Goal: Communication & Community: Answer question/provide support

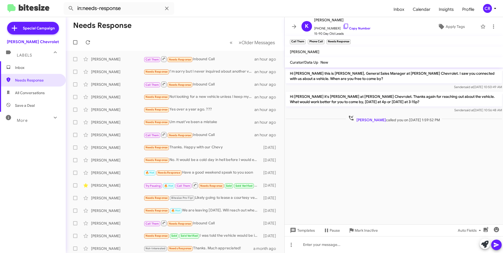
click at [37, 88] on span "All Conversations" at bounding box center [33, 92] width 66 height 13
type input "in:all-conversations"
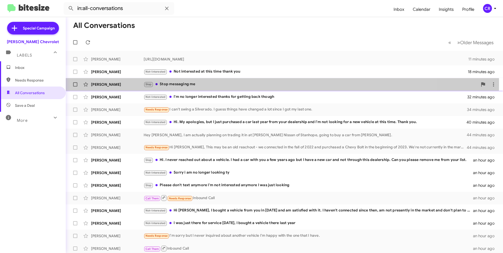
click at [200, 84] on div "Stop Stop messaging me" at bounding box center [311, 84] width 334 height 6
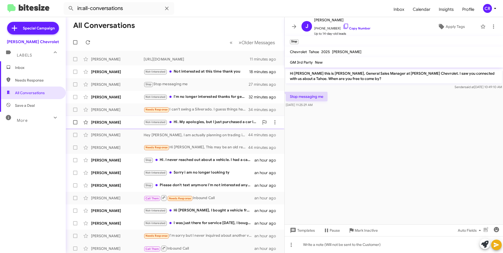
click at [205, 119] on div "Not-Interested Hi. My apologies, but I just purchased a car last year from your…" at bounding box center [201, 122] width 115 height 6
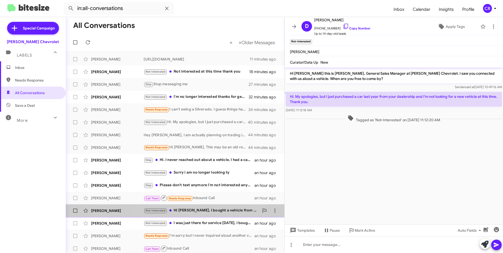
click at [201, 209] on div "Not-Interested Hi [PERSON_NAME], I bought a vehicle from you in [DATE] and am s…" at bounding box center [201, 210] width 115 height 6
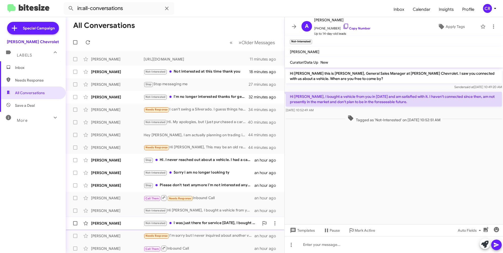
click at [201, 222] on div "Not-Interested I was just there for service [DATE], I bought a vehicle there la…" at bounding box center [201, 223] width 115 height 6
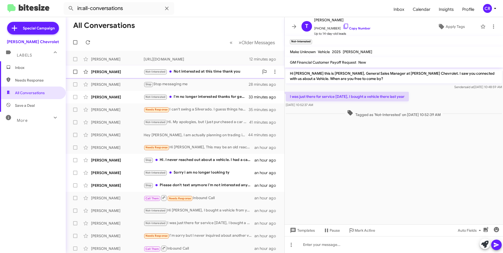
click at [196, 73] on div "Not-Interested Not interested at this time thank you" at bounding box center [201, 72] width 115 height 6
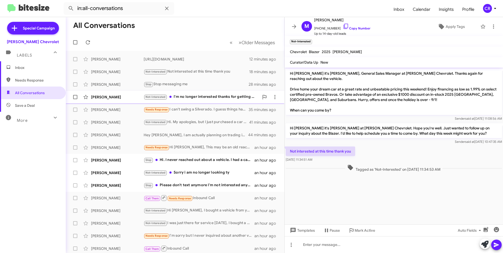
click at [195, 97] on div "Not-Interested I'm no longer interested thanks for getting back though" at bounding box center [201, 97] width 115 height 6
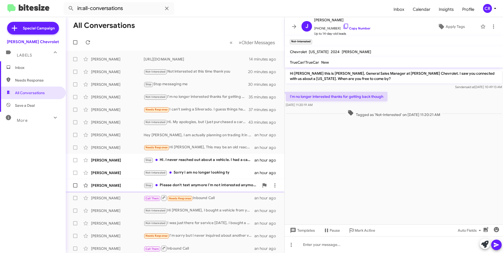
click at [198, 184] on div "Stop Please don't text anymore I'm not interested anymore I was just looking" at bounding box center [201, 185] width 115 height 6
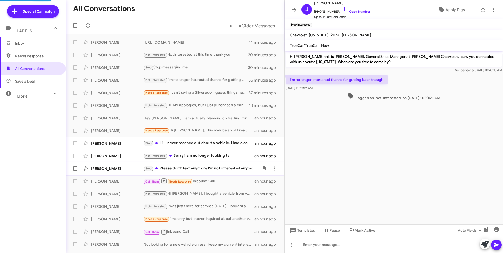
click at [196, 166] on div "Stop Please don't text anymore I'm not interested anymore I was just looking" at bounding box center [201, 168] width 115 height 6
click at [192, 168] on div "Stop Please don't text anymore I'm not interested anymore I was just looking" at bounding box center [201, 168] width 115 height 6
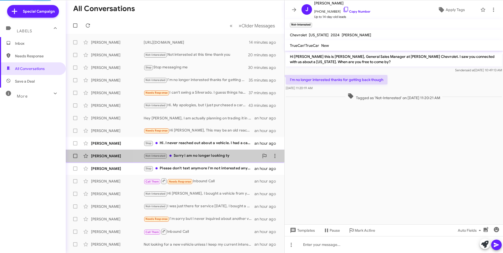
click at [196, 157] on div "Not-Interested Sorry i am no longer looking ty" at bounding box center [201, 156] width 115 height 6
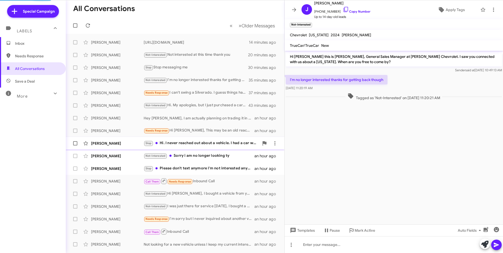
click at [206, 142] on div "Stop Hi. I never reached out about a vehicle. I had a car with you a few years …" at bounding box center [201, 143] width 115 height 6
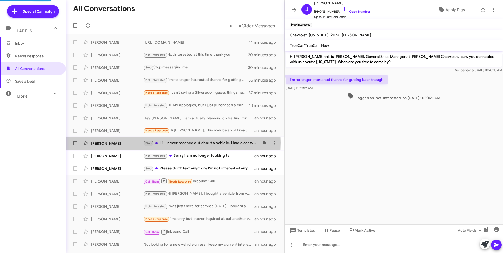
click at [129, 142] on div "[PERSON_NAME]" at bounding box center [117, 143] width 53 height 5
